Goal: Task Accomplishment & Management: Use online tool/utility

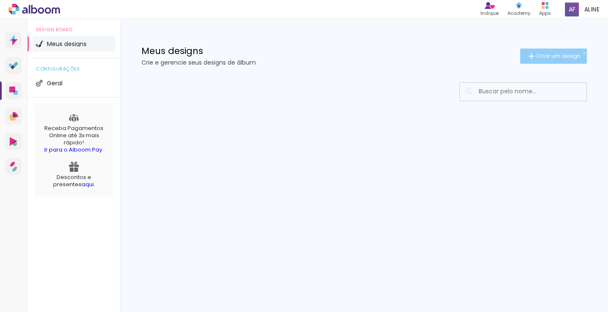
click at [583, 53] on paper-button "Criar um design" at bounding box center [553, 56] width 67 height 15
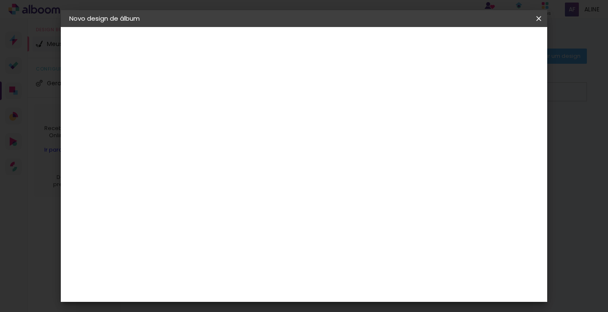
click at [536, 18] on iron-icon at bounding box center [538, 18] width 10 height 8
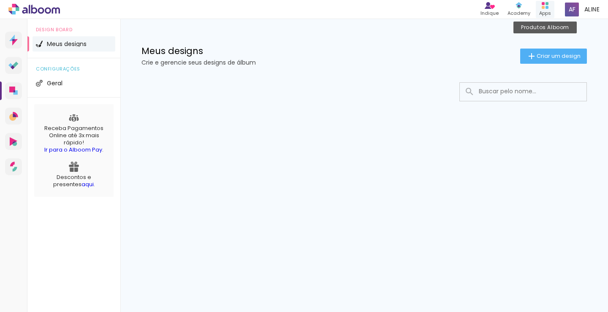
click at [543, 9] on div "Produtos Alboom Apps" at bounding box center [545, 9] width 19 height 17
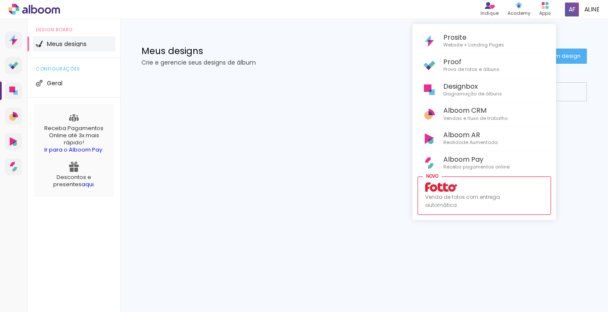
drag, startPoint x: 4, startPoint y: 6, endPoint x: 8, endPoint y: 10, distance: 5.1
click at [6, 9] on div at bounding box center [304, 156] width 608 height 312
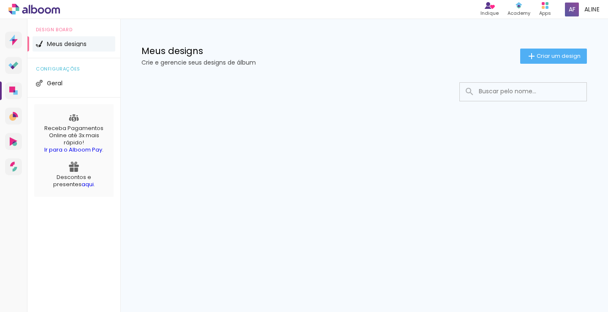
click at [16, 12] on icon at bounding box center [33, 9] width 51 height 11
click at [17, 165] on link "Alboom Pay Receba pagamentos online" at bounding box center [13, 166] width 17 height 17
